Goal: Find specific page/section: Find specific page/section

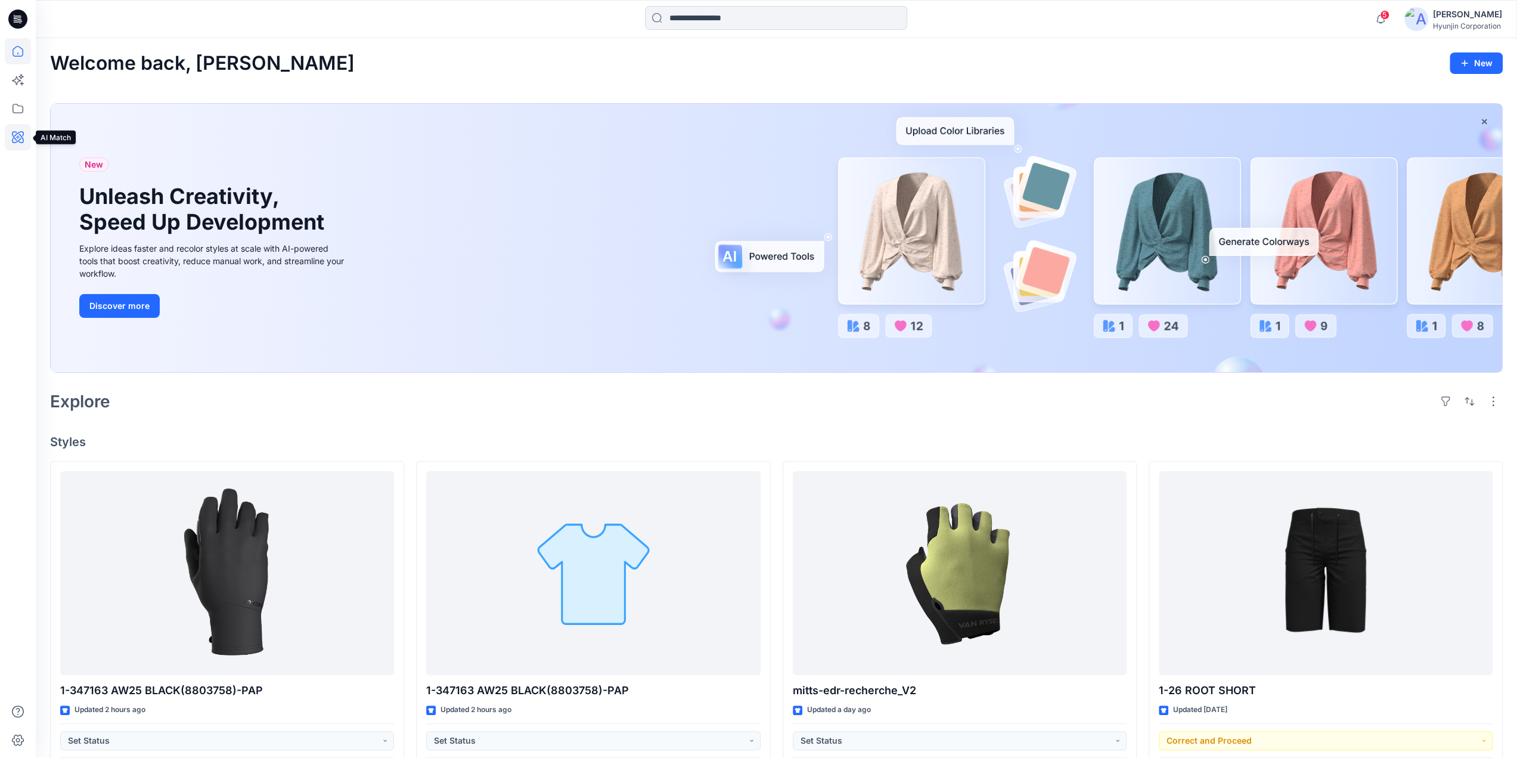
click at [14, 129] on icon at bounding box center [18, 137] width 26 height 26
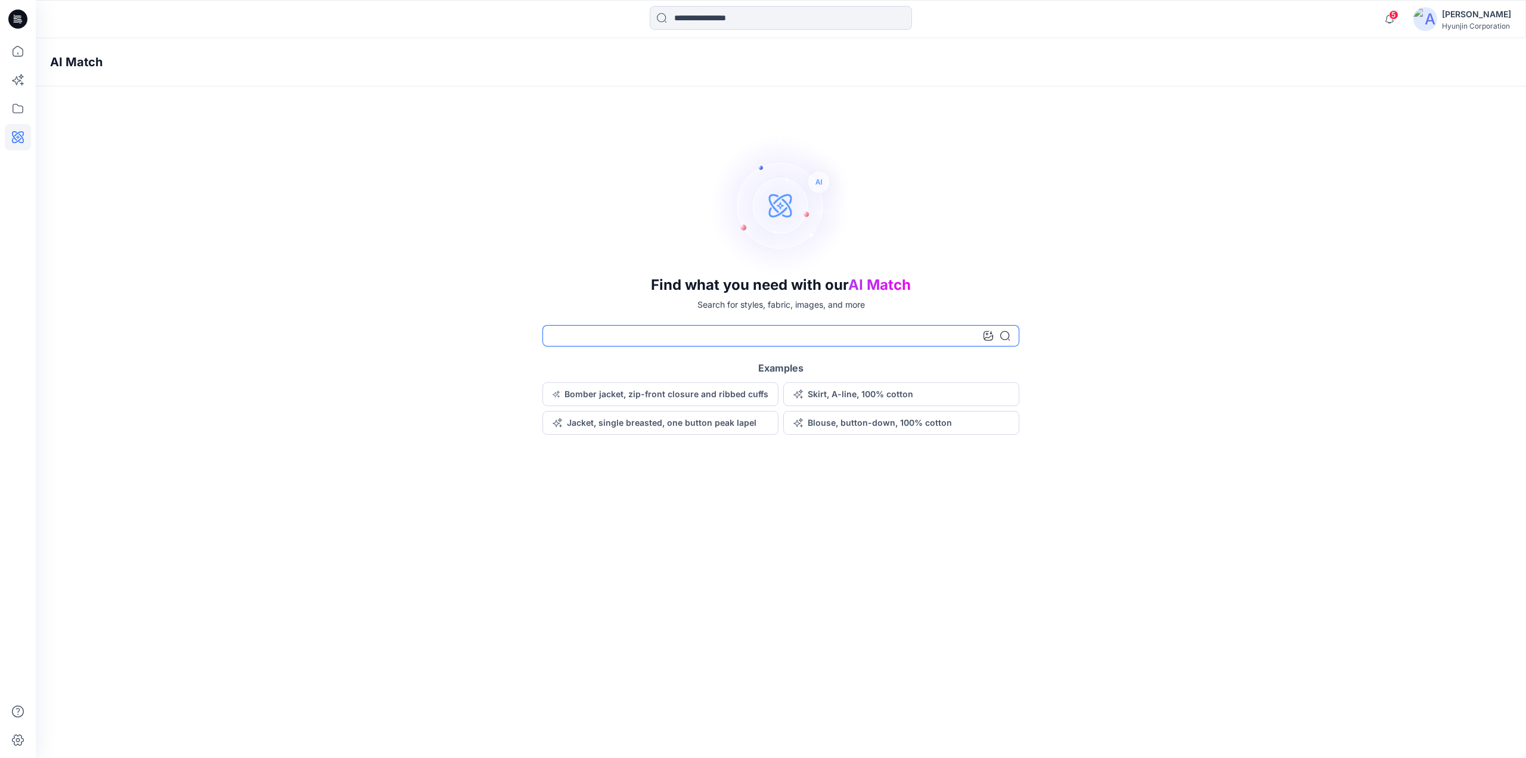
click at [624, 334] on input at bounding box center [780, 335] width 477 height 21
click at [26, 108] on icon at bounding box center [18, 108] width 26 height 26
click at [102, 91] on div at bounding box center [113, 93] width 136 height 24
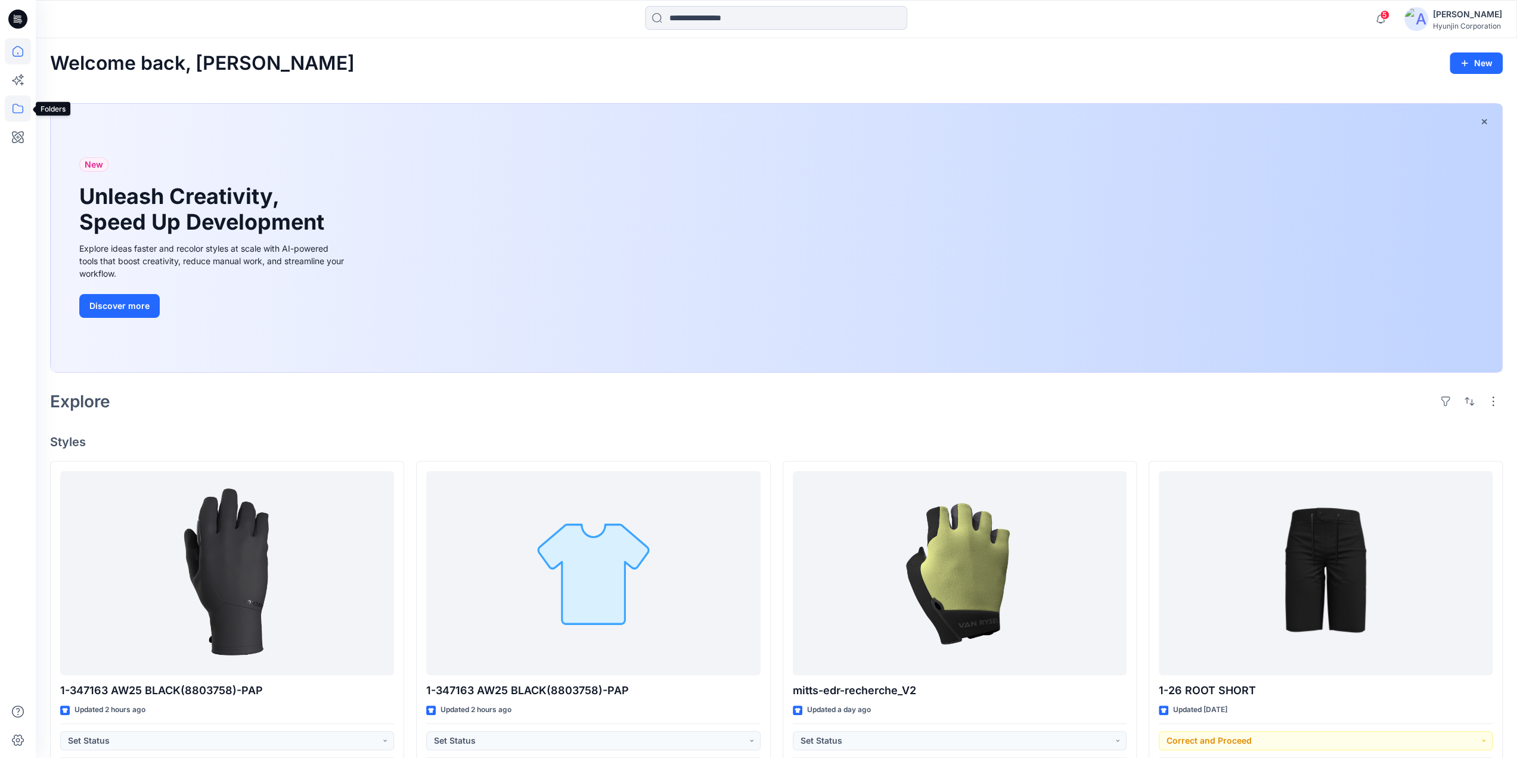
click at [23, 103] on icon at bounding box center [18, 108] width 26 height 26
